Goal: Browse casually: Explore the website without a specific task or goal

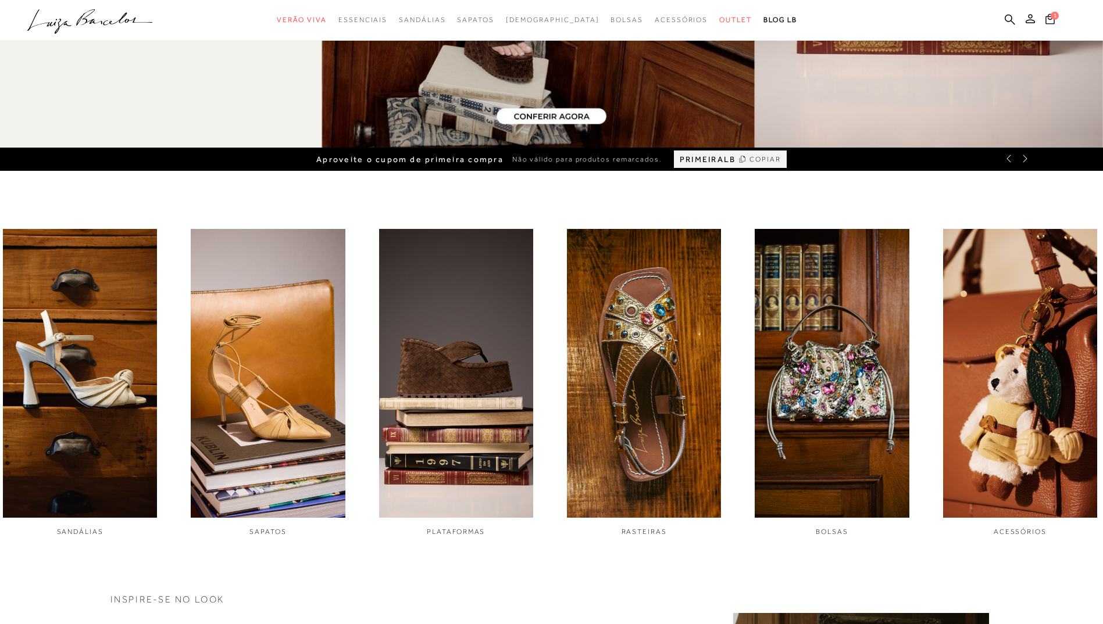
scroll to position [465, 0]
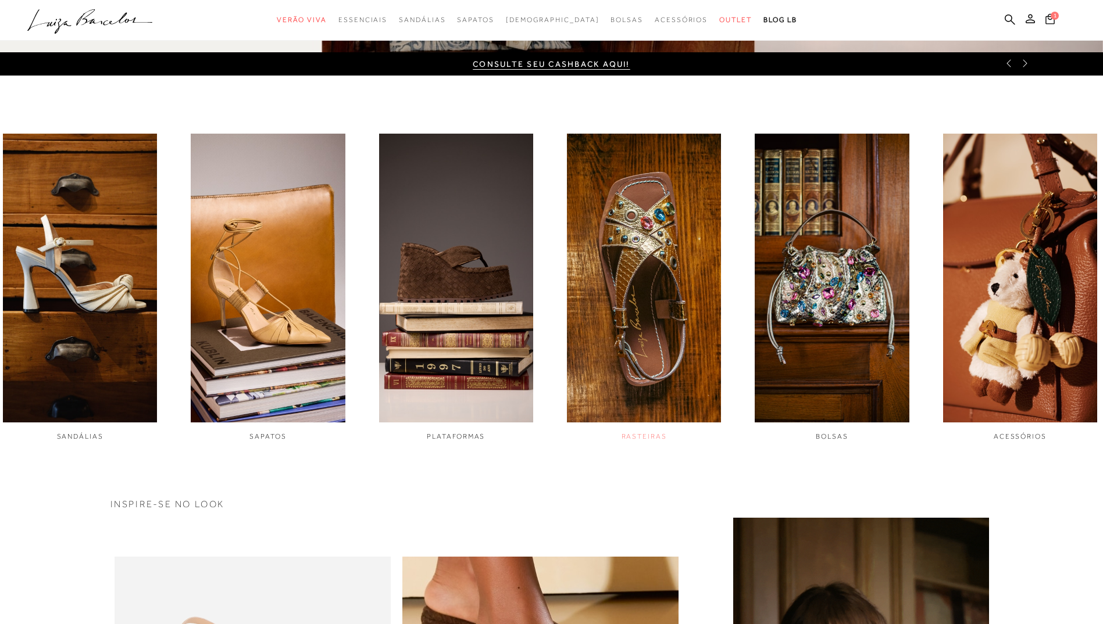
click at [635, 241] on img "4 / 6" at bounding box center [644, 278] width 154 height 289
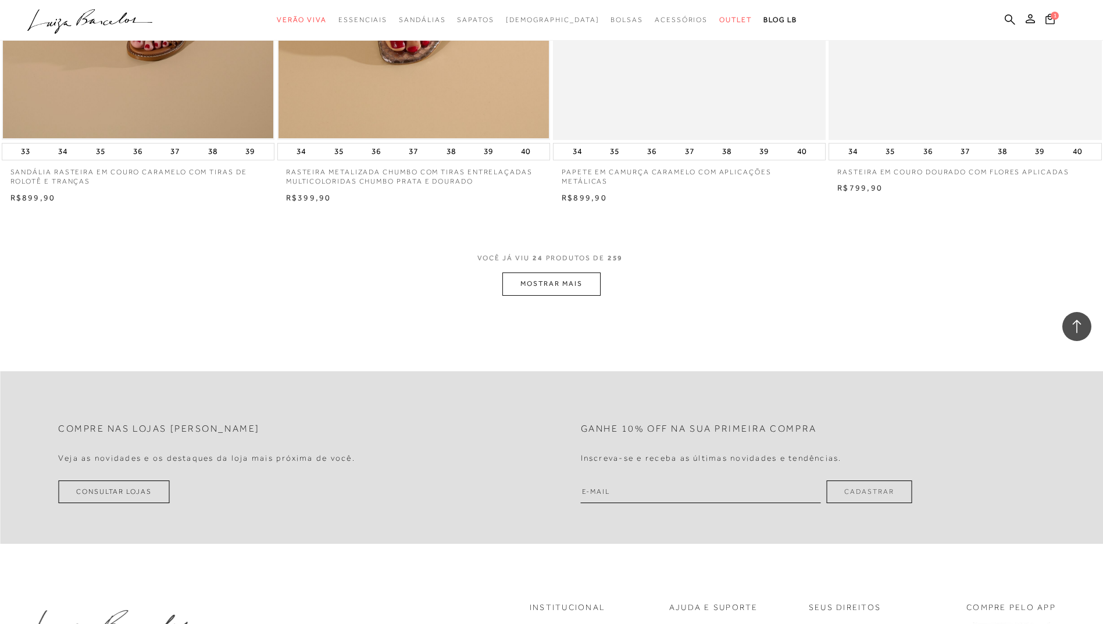
scroll to position [2790, 0]
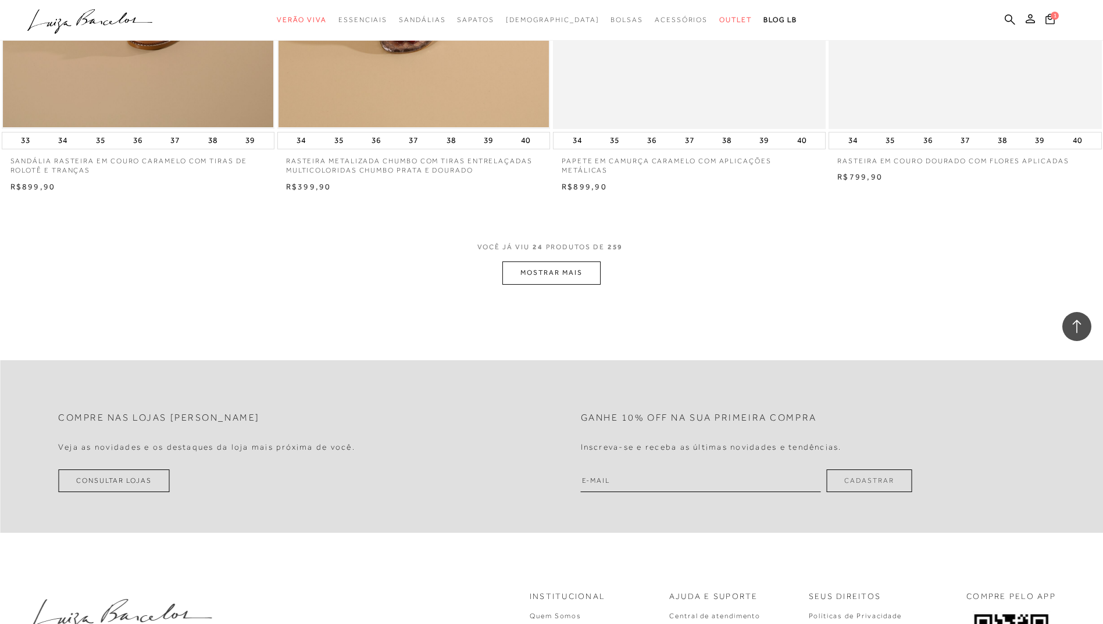
click at [580, 276] on button "MOSTRAR MAIS" at bounding box center [551, 273] width 98 height 23
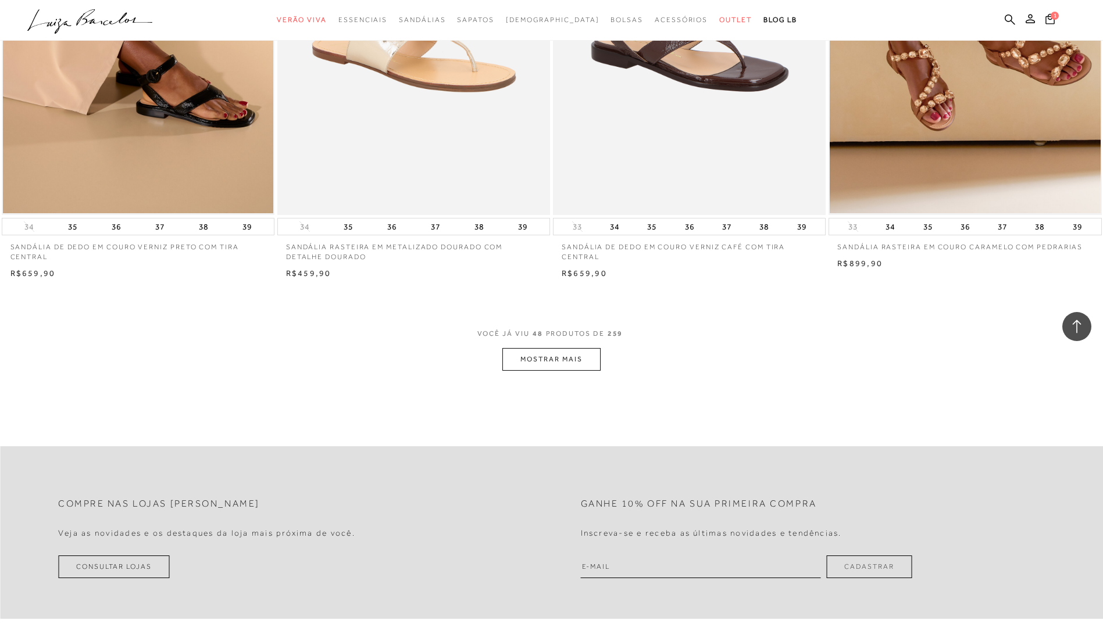
scroll to position [5407, 0]
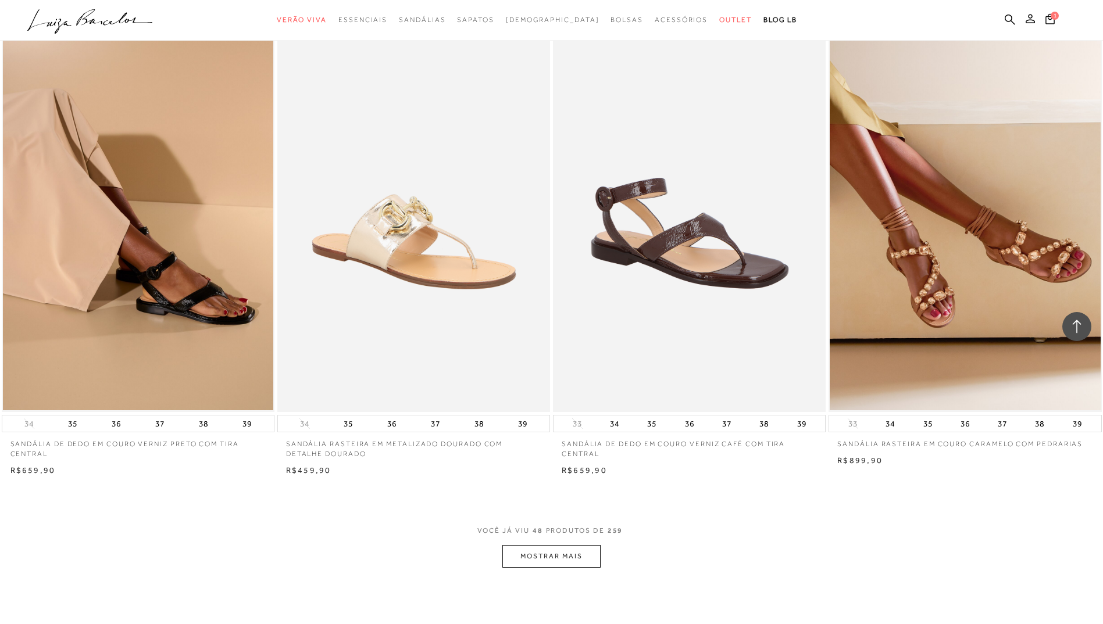
click at [548, 553] on button "MOSTRAR MAIS" at bounding box center [551, 556] width 98 height 23
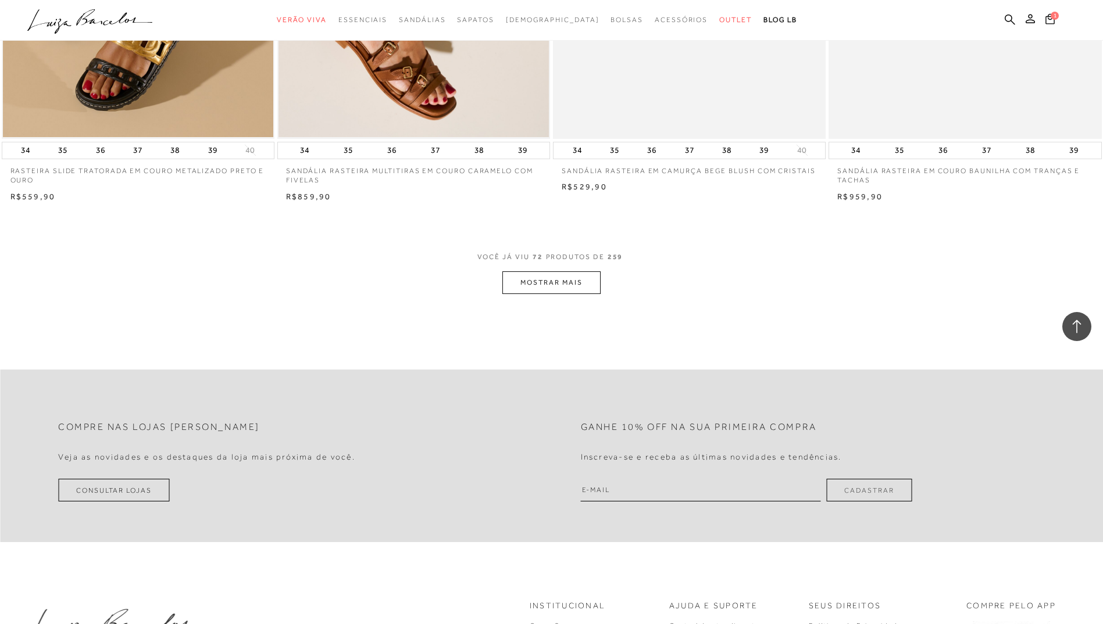
scroll to position [8604, 0]
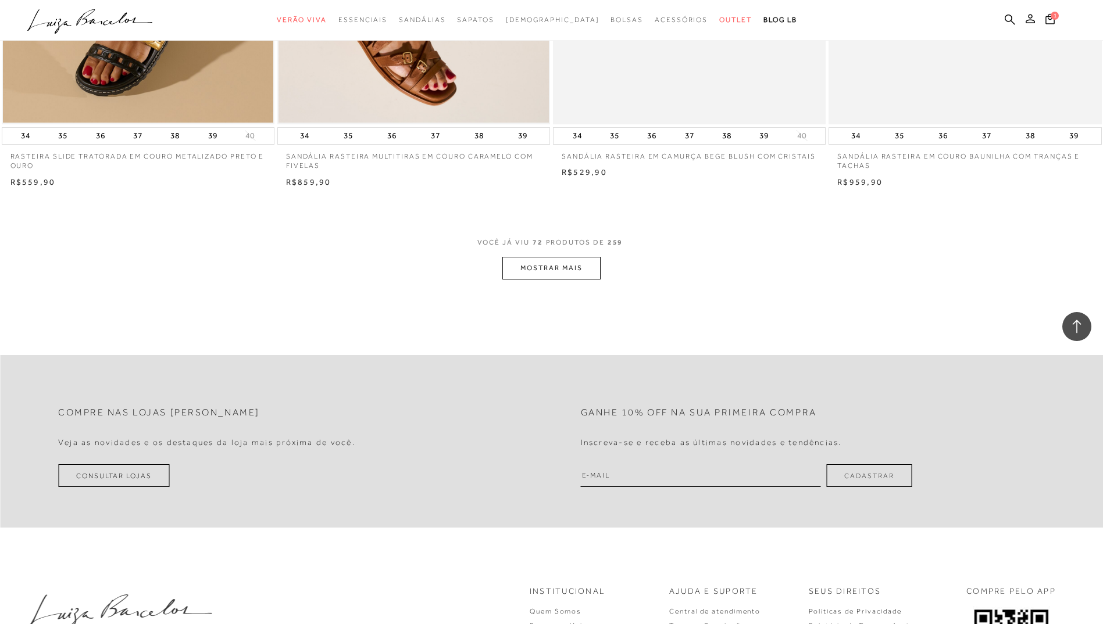
click at [577, 266] on button "MOSTRAR MAIS" at bounding box center [551, 268] width 98 height 23
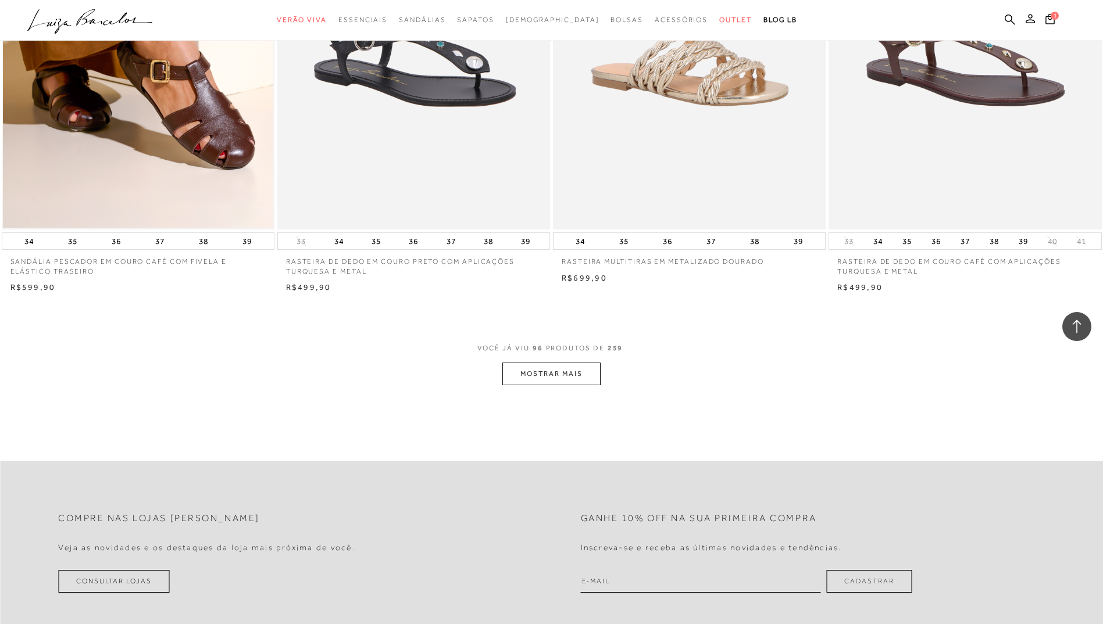
scroll to position [11453, 0]
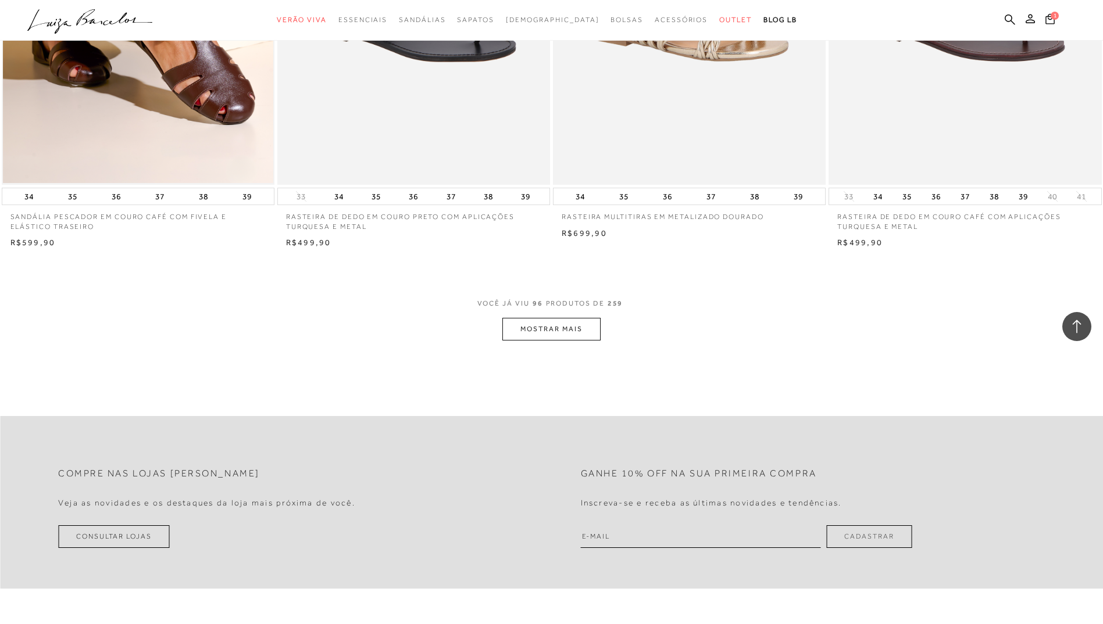
click at [563, 331] on button "MOSTRAR MAIS" at bounding box center [551, 329] width 98 height 23
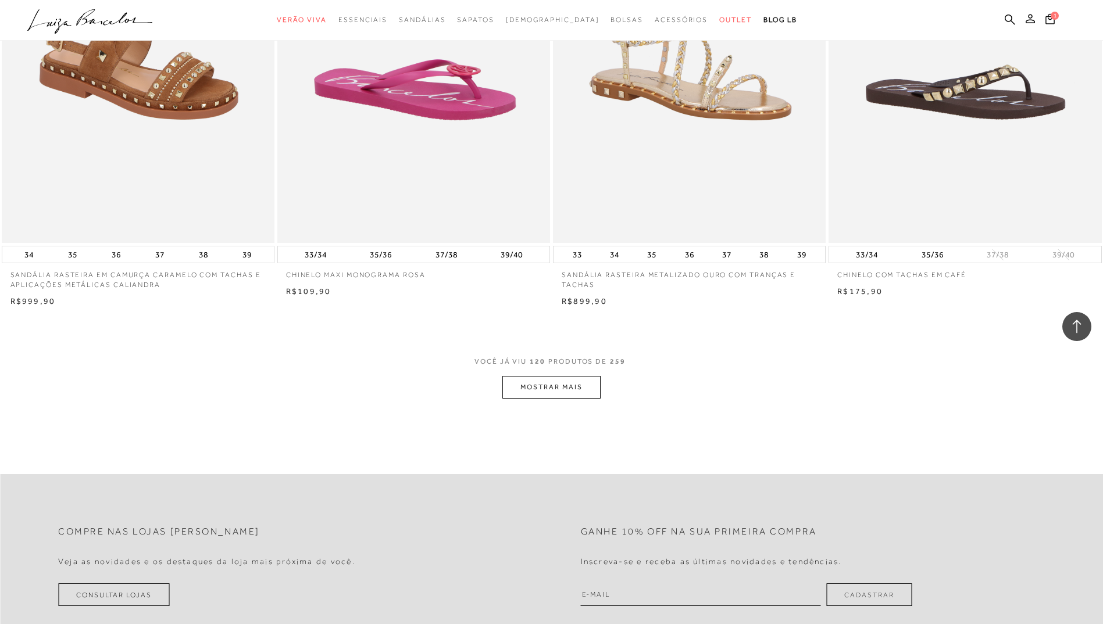
scroll to position [14301, 0]
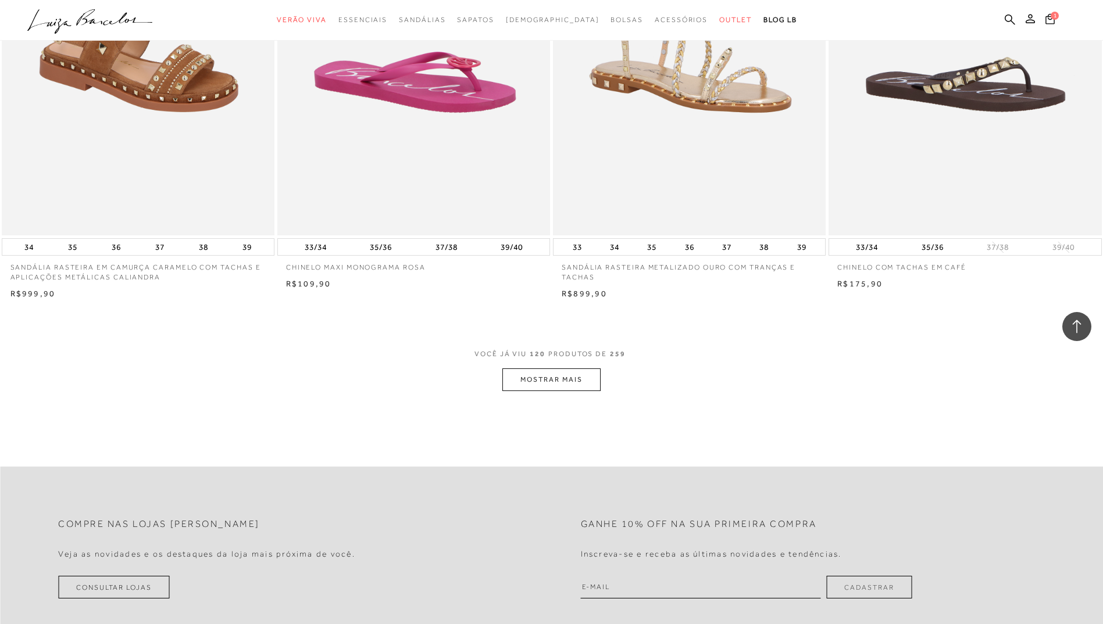
click at [551, 376] on button "MOSTRAR MAIS" at bounding box center [551, 380] width 98 height 23
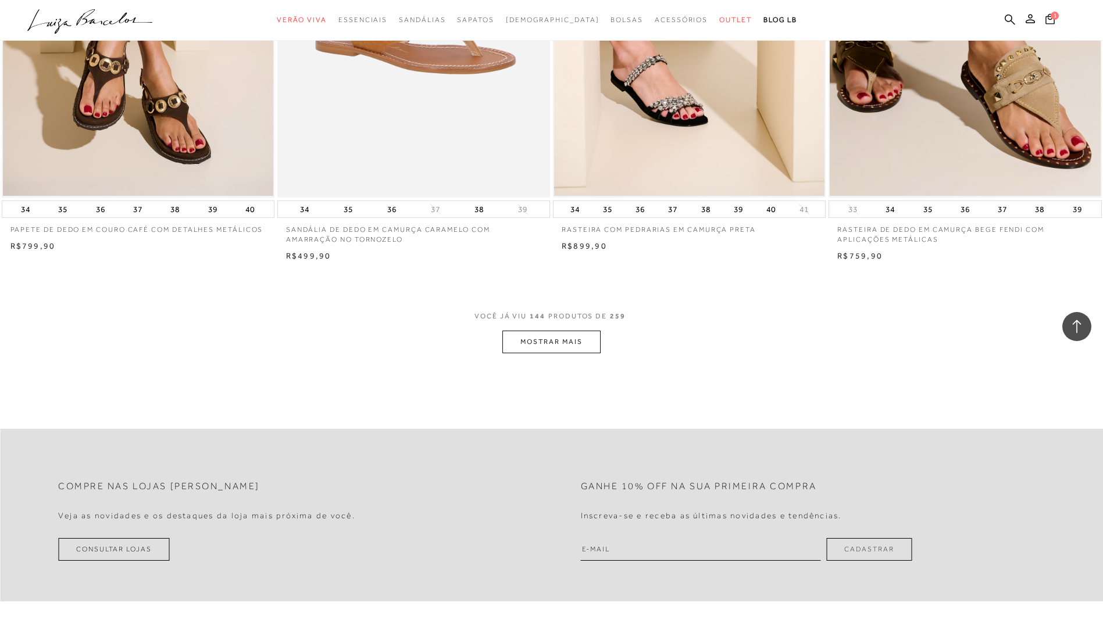
scroll to position [17382, 0]
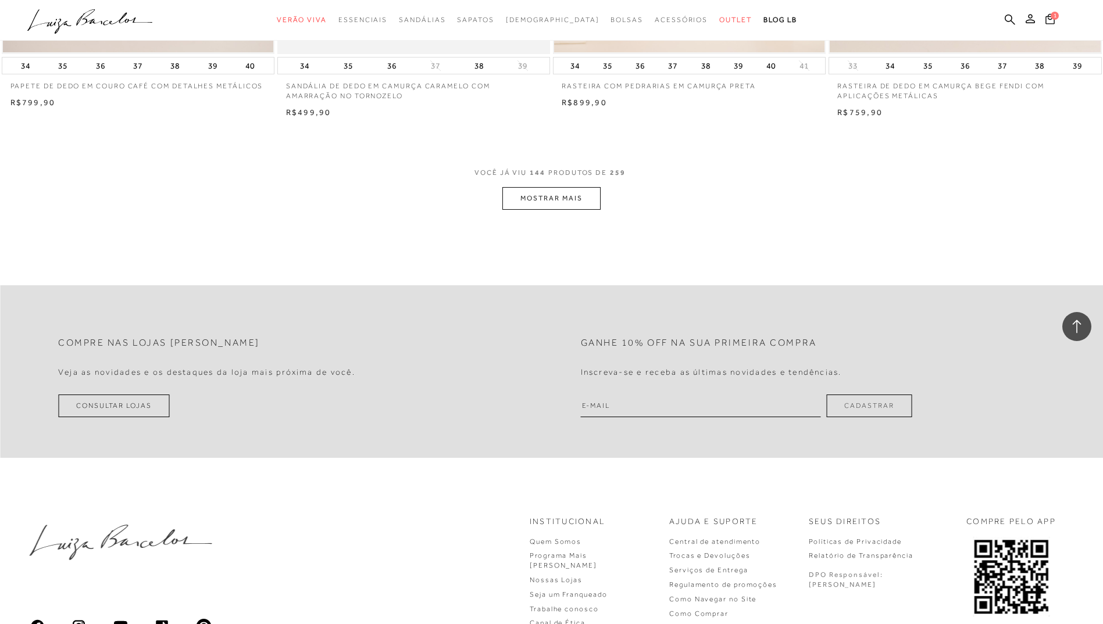
click at [559, 201] on button "MOSTRAR MAIS" at bounding box center [551, 198] width 98 height 23
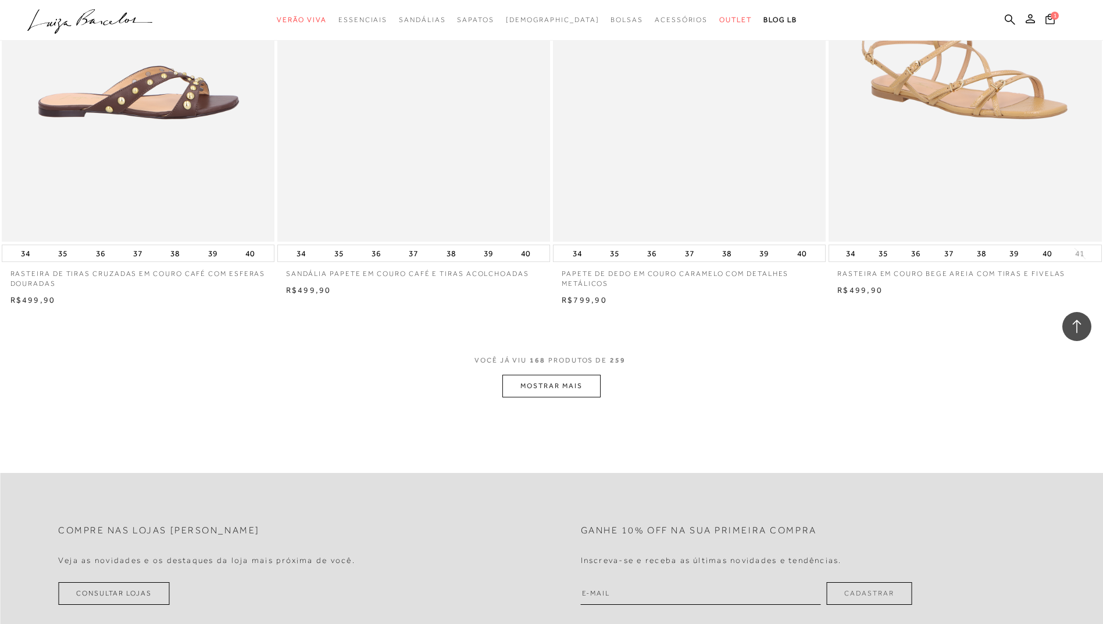
scroll to position [20173, 0]
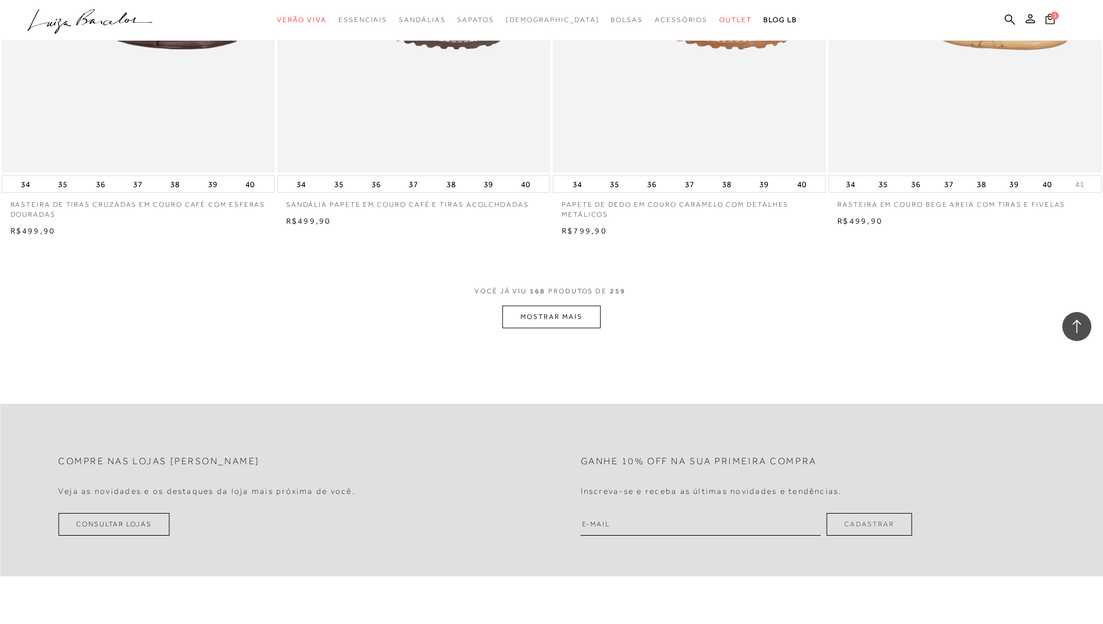
click at [577, 313] on button "MOSTRAR MAIS" at bounding box center [551, 317] width 98 height 23
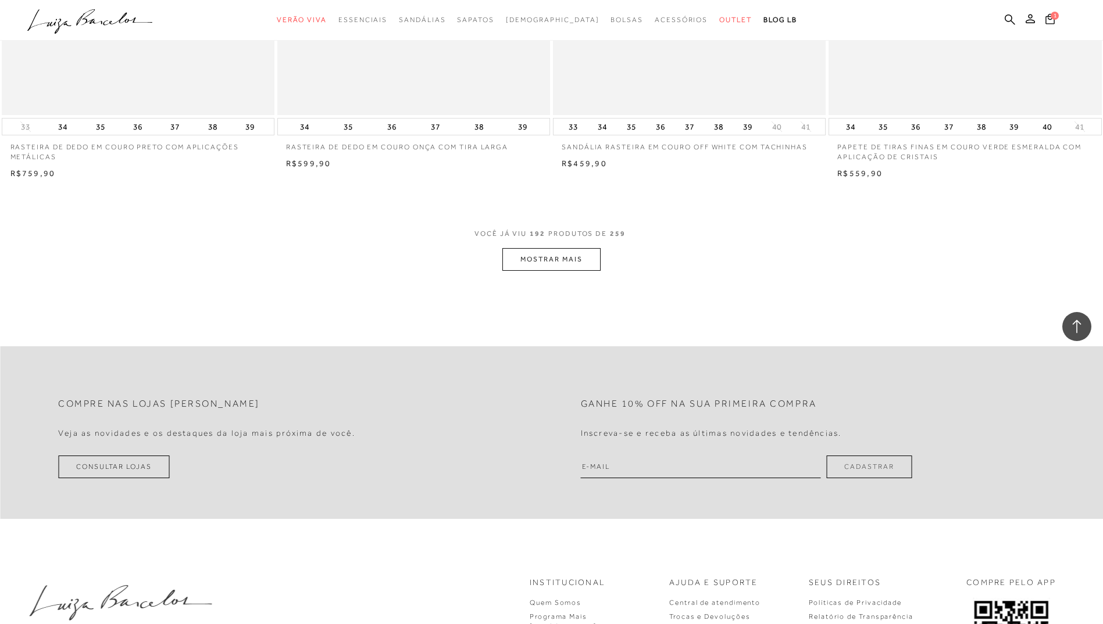
scroll to position [23138, 0]
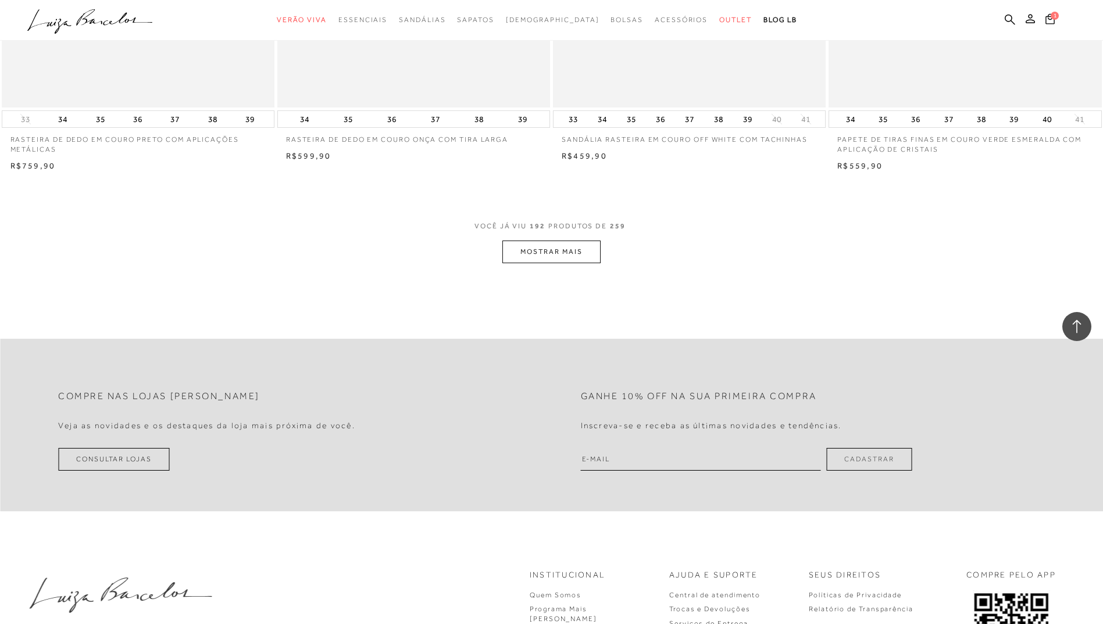
click at [563, 249] on button "MOSTRAR MAIS" at bounding box center [551, 252] width 98 height 23
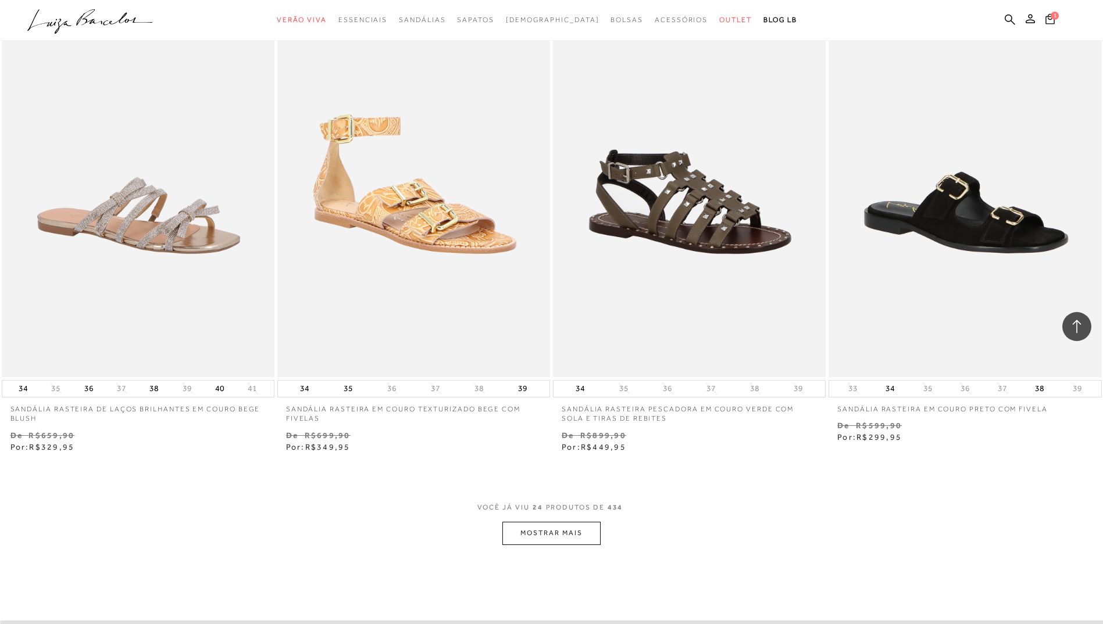
scroll to position [2674, 0]
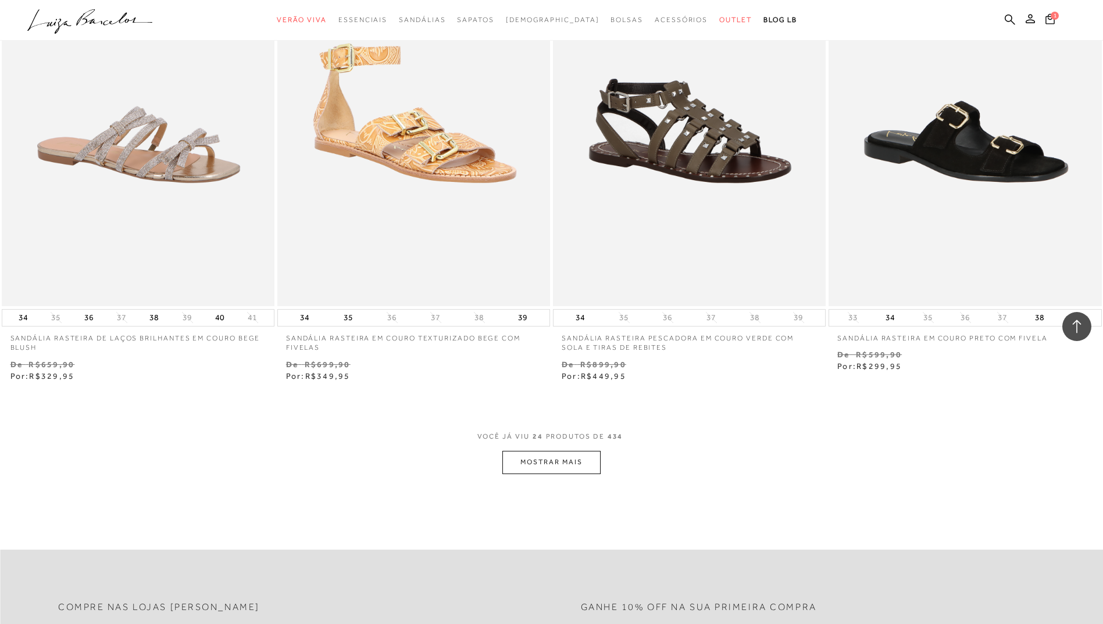
click at [568, 451] on button "MOSTRAR MAIS" at bounding box center [551, 462] width 98 height 23
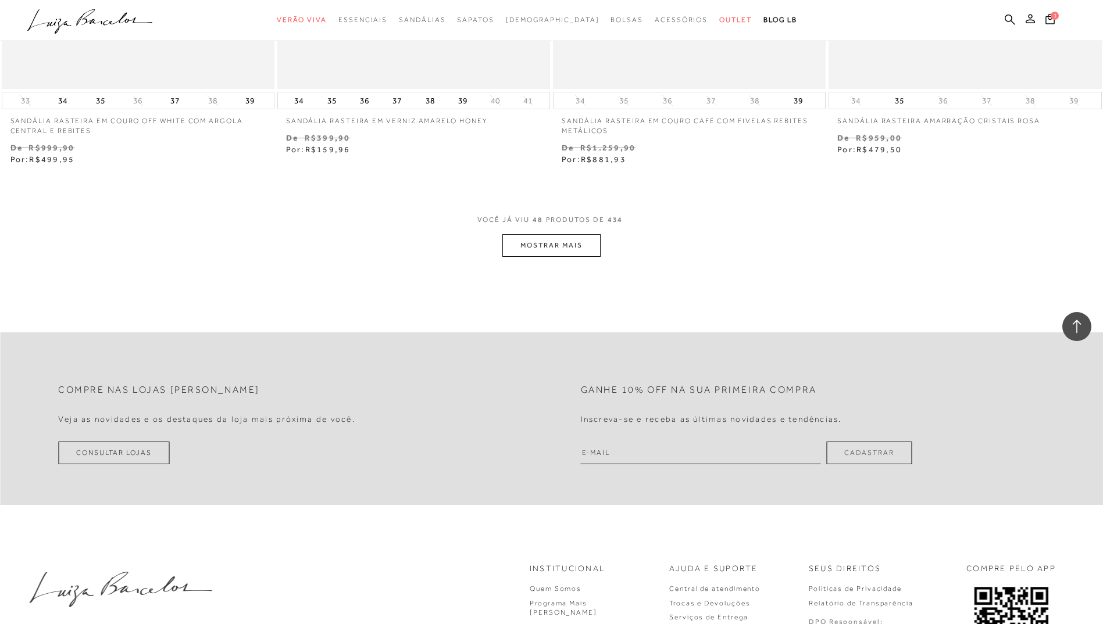
scroll to position [5872, 0]
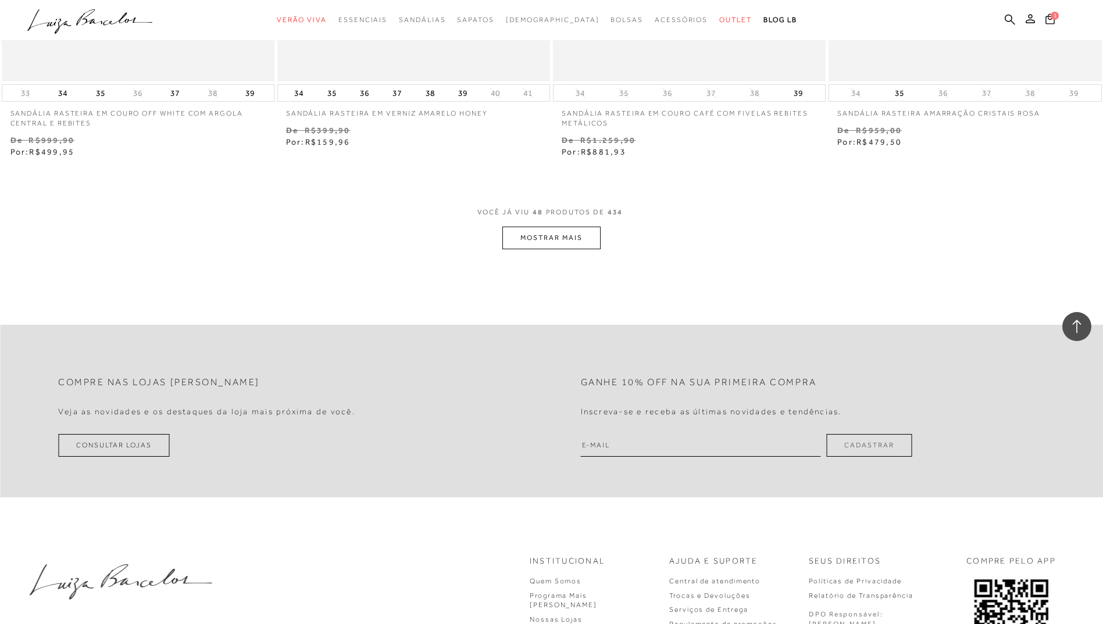
click at [557, 227] on button "MOSTRAR MAIS" at bounding box center [551, 238] width 98 height 23
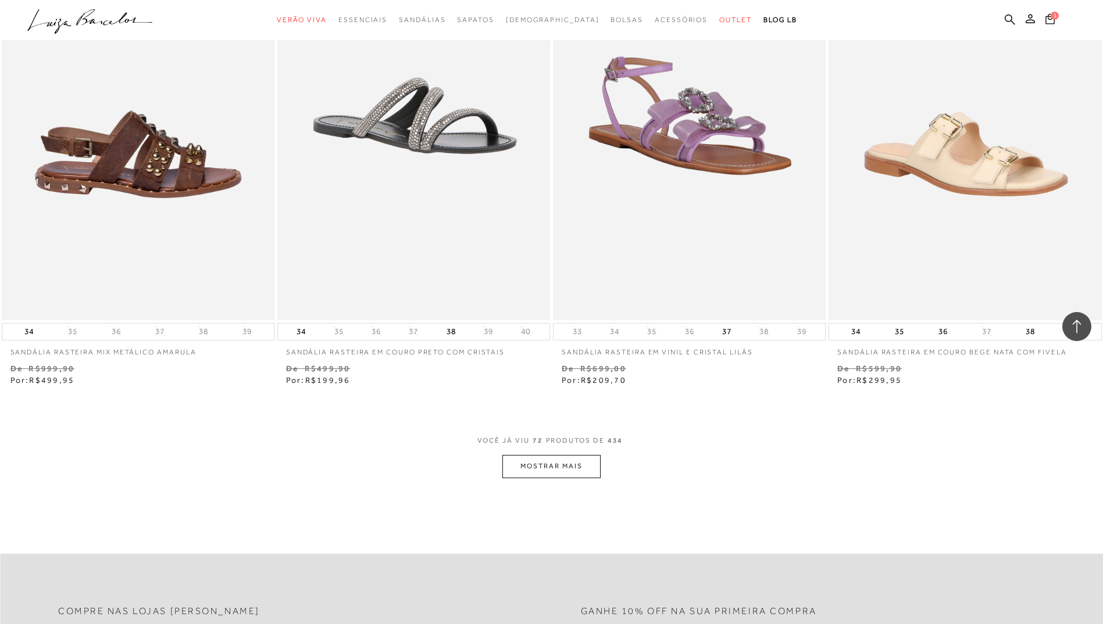
scroll to position [8619, 0]
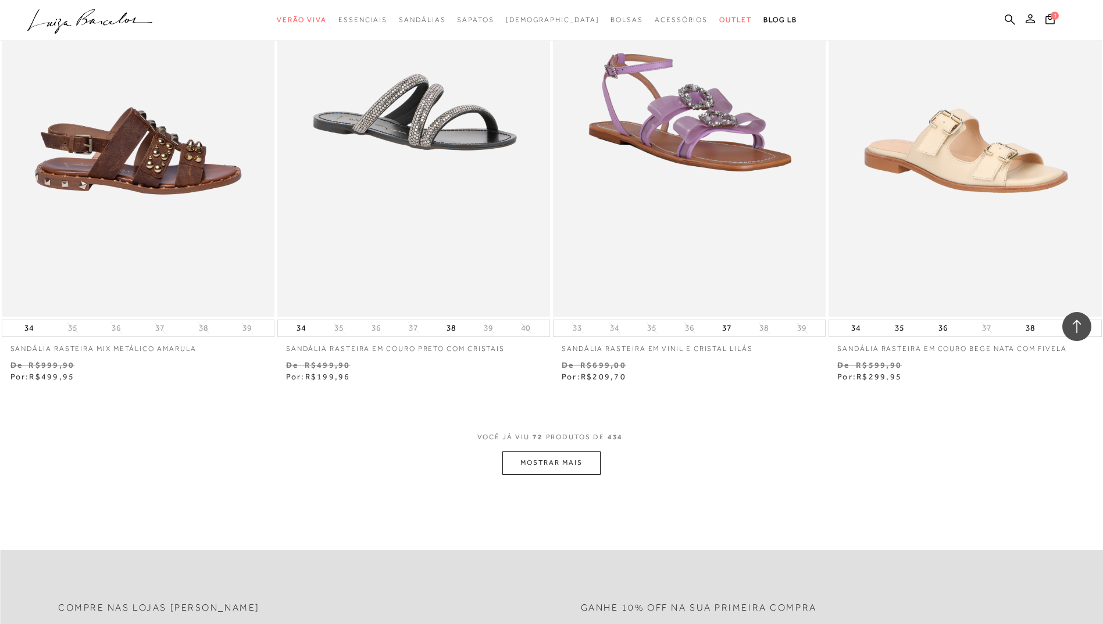
click at [546, 452] on button "MOSTRAR MAIS" at bounding box center [551, 463] width 98 height 23
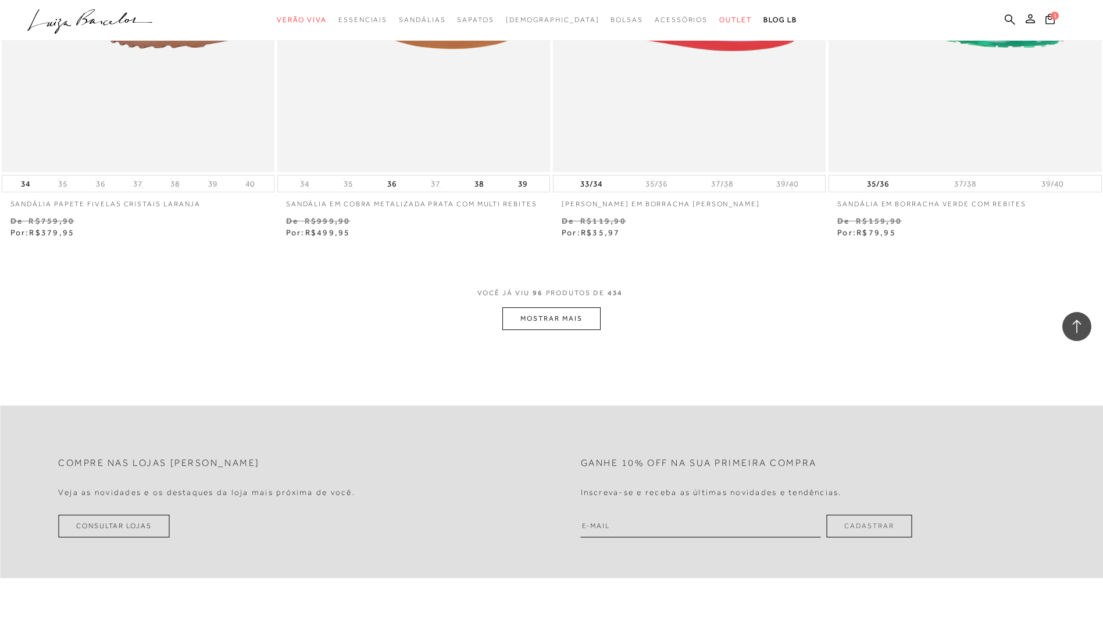
scroll to position [11758, 0]
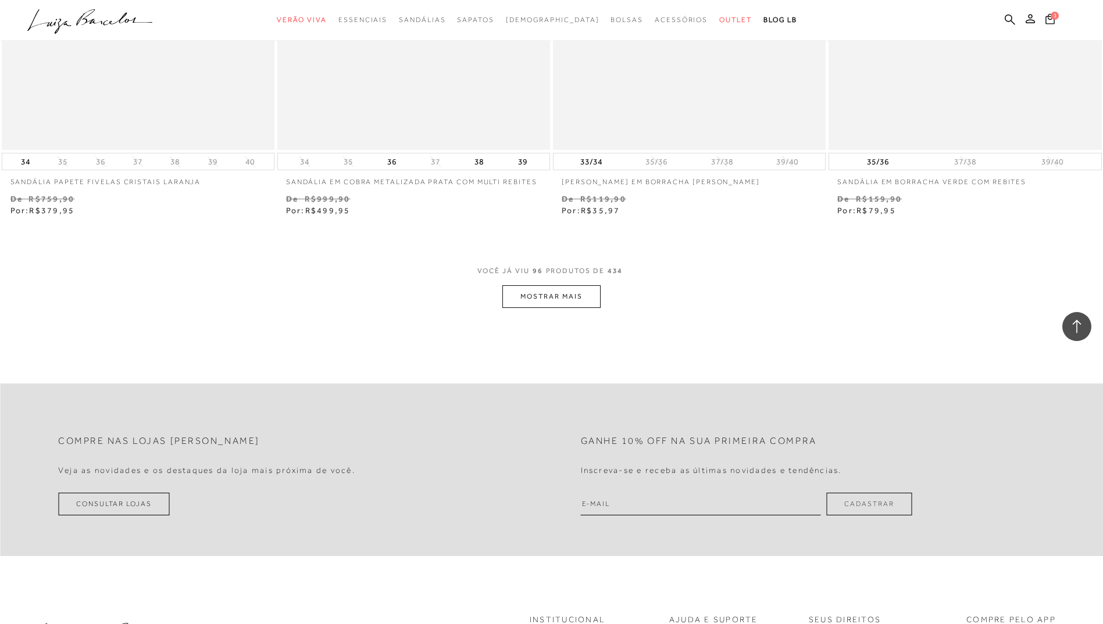
click at [569, 285] on button "MOSTRAR MAIS" at bounding box center [551, 296] width 98 height 23
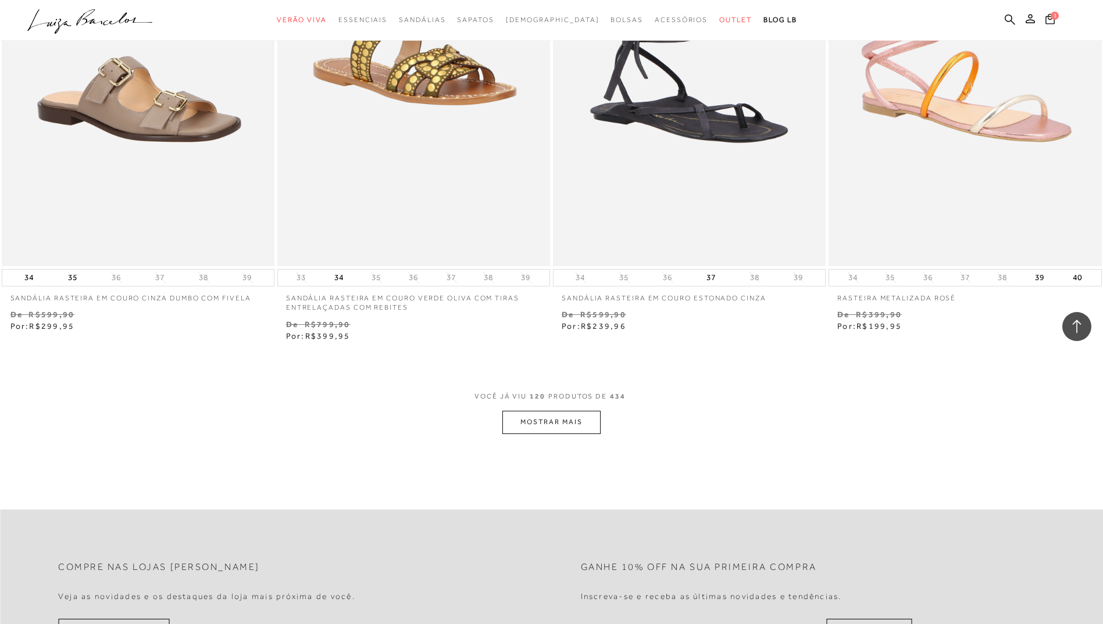
scroll to position [14723, 0]
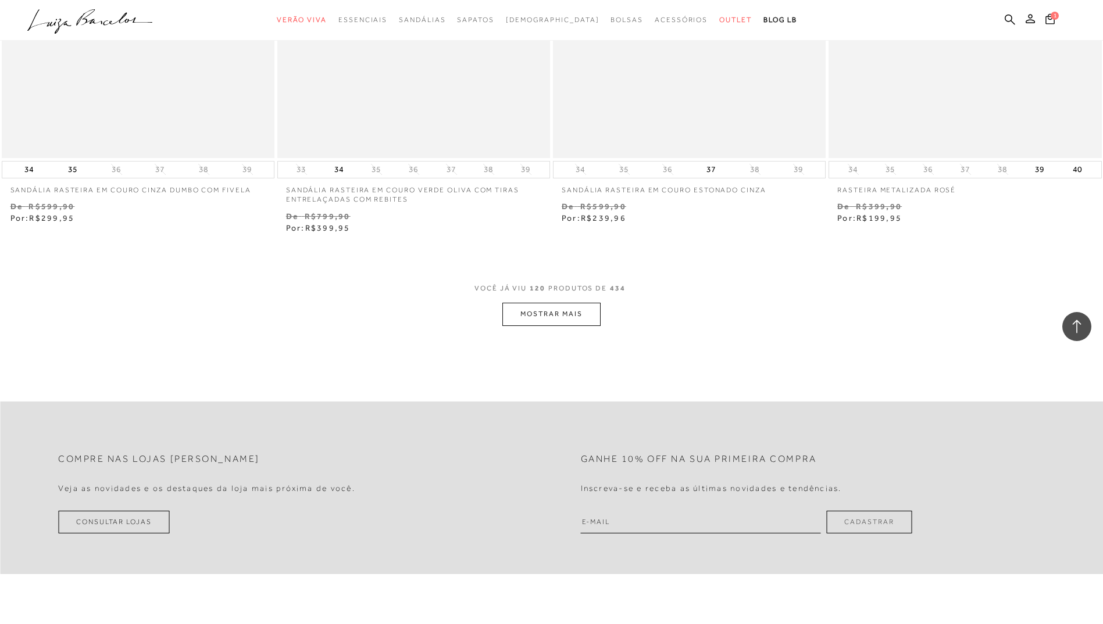
click at [582, 303] on button "MOSTRAR MAIS" at bounding box center [551, 314] width 98 height 23
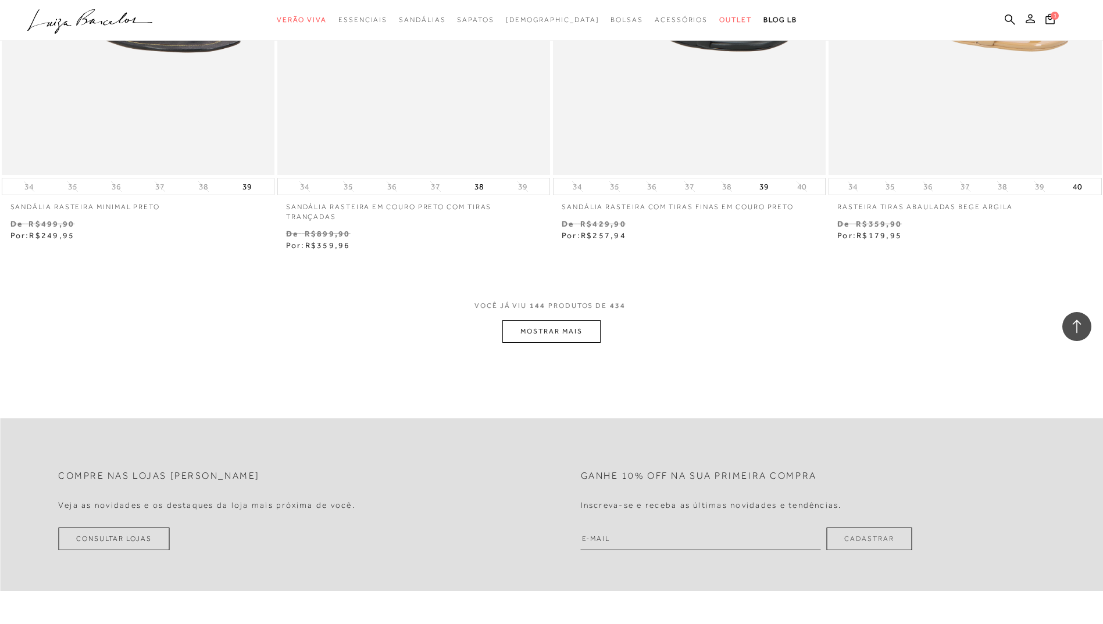
scroll to position [17804, 0]
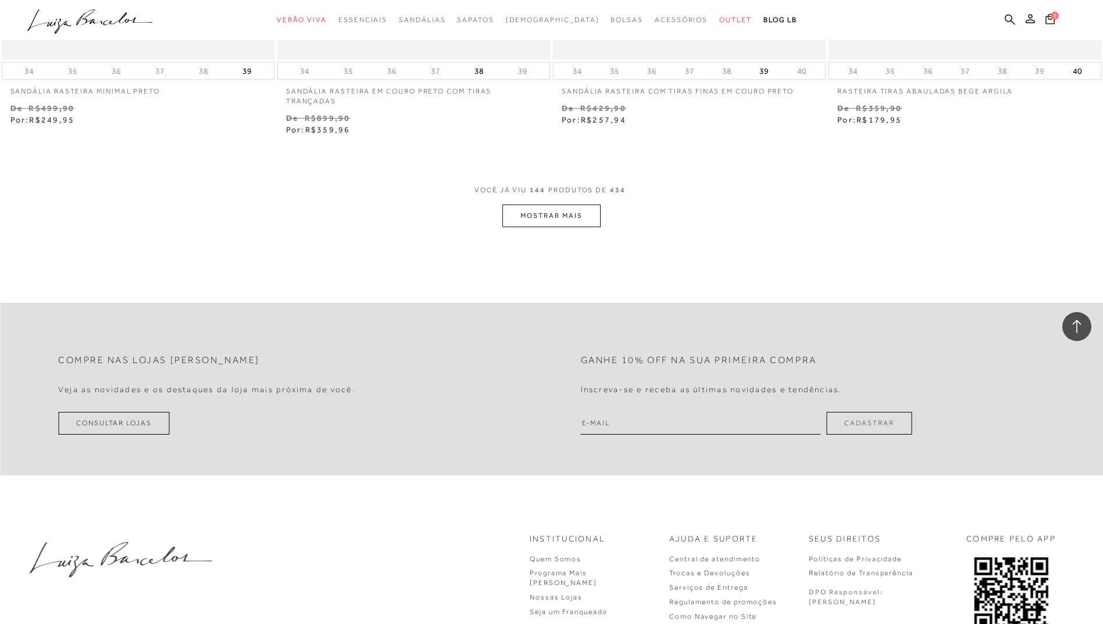
click at [571, 208] on button "MOSTRAR MAIS" at bounding box center [551, 216] width 98 height 23
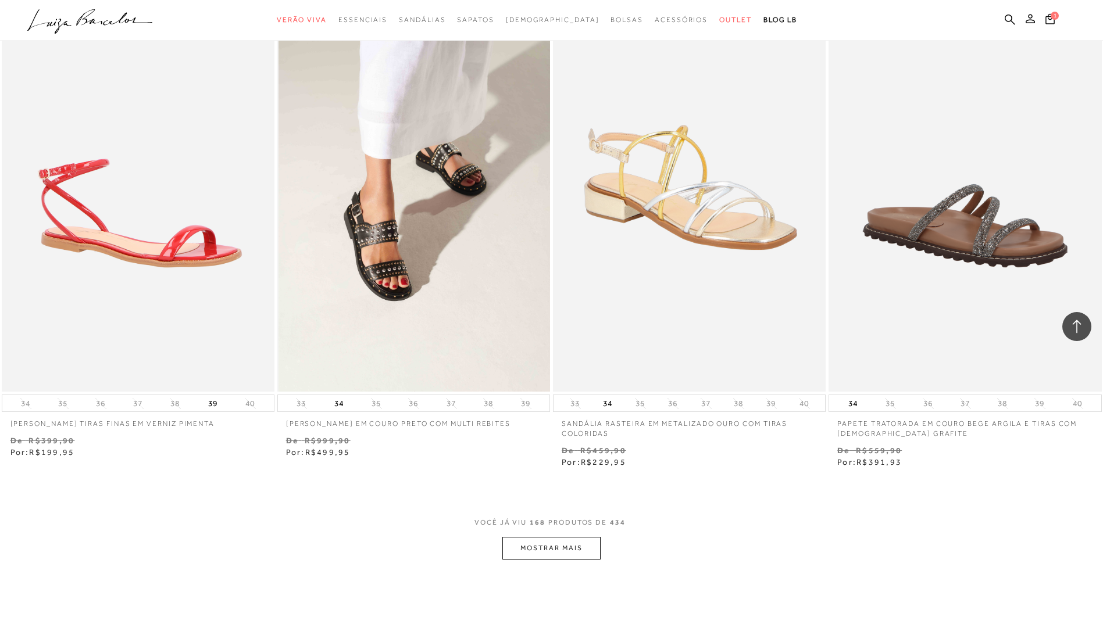
scroll to position [20537, 0]
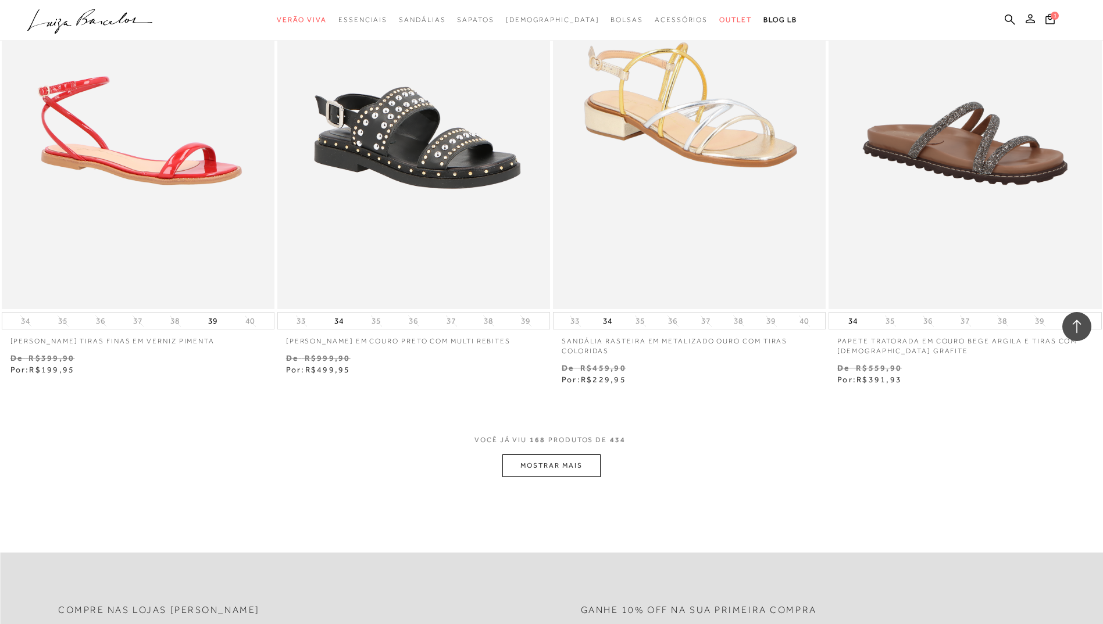
click at [556, 455] on button "MOSTRAR MAIS" at bounding box center [551, 466] width 98 height 23
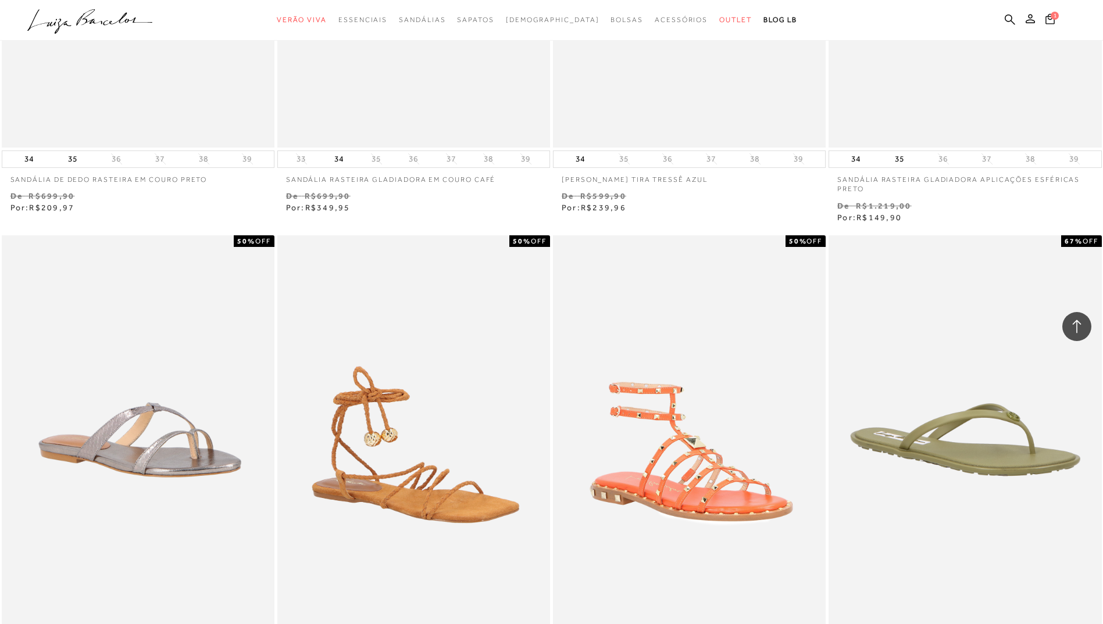
scroll to position [21467, 0]
